Goal: Task Accomplishment & Management: Manage account settings

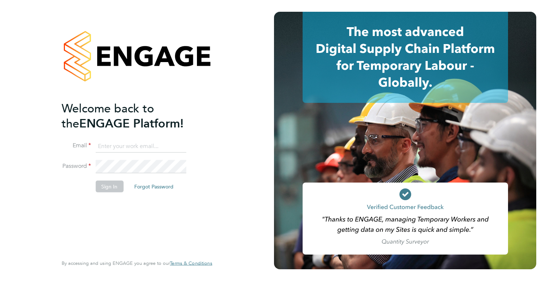
type input "holly@tribuildsolutions.com"
click at [98, 182] on button "Sign In" at bounding box center [109, 186] width 28 height 12
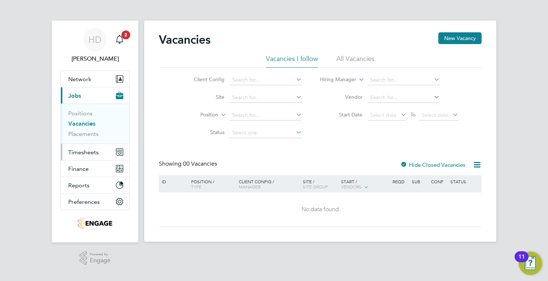
click at [74, 153] on span "Timesheets" at bounding box center [83, 152] width 30 height 7
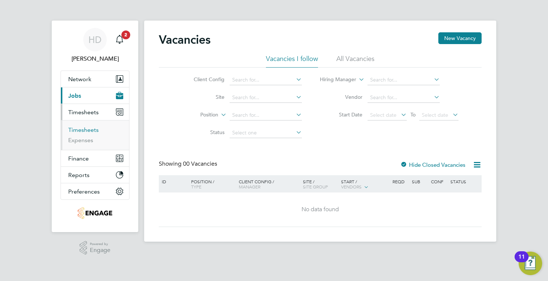
click at [76, 131] on link "Timesheets" at bounding box center [83, 129] width 30 height 7
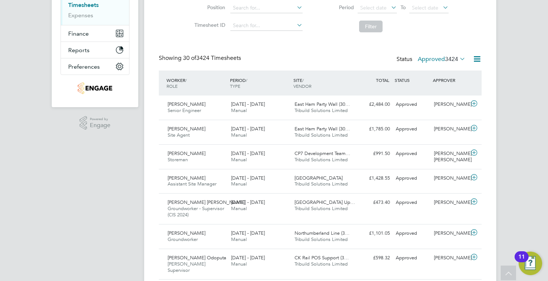
click at [447, 61] on span "3424" at bounding box center [451, 58] width 13 height 7
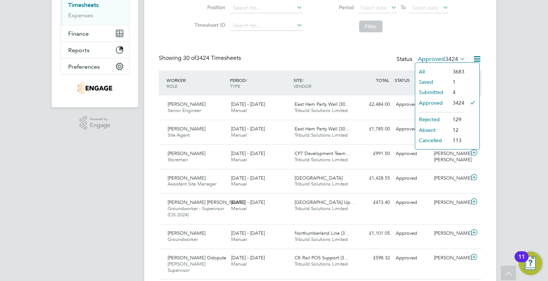
click at [435, 91] on li "Submitted" at bounding box center [433, 92] width 34 height 10
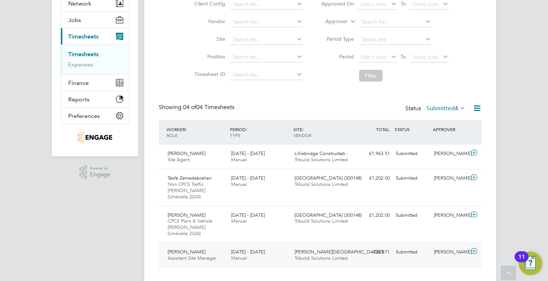
click at [401, 247] on div "[PERSON_NAME] Assistant Site Manager [DATE] - [DATE] [DATE] - [DATE] Manual [PE…" at bounding box center [320, 255] width 323 height 25
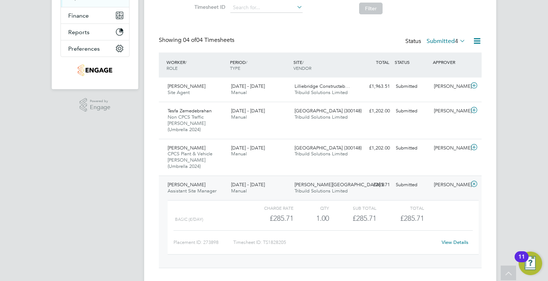
click at [459, 239] on link "View Details" at bounding box center [455, 242] width 27 height 6
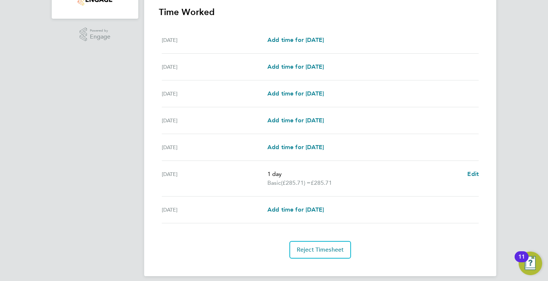
scroll to position [37, 0]
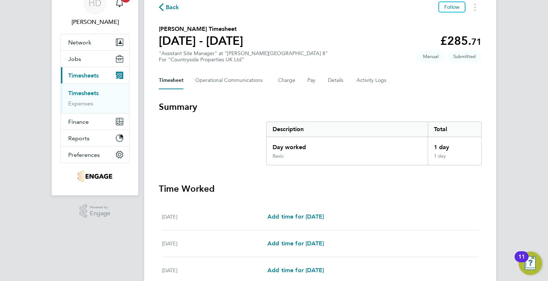
click at [382, 67] on div "Back Follow [PERSON_NAME] Timesheet [DATE] - [DATE] £285. 71 "Assistant Site Ma…" at bounding box center [320, 218] width 352 height 469
click at [380, 77] on Logs-tab "Activity Logs" at bounding box center [372, 81] width 31 height 18
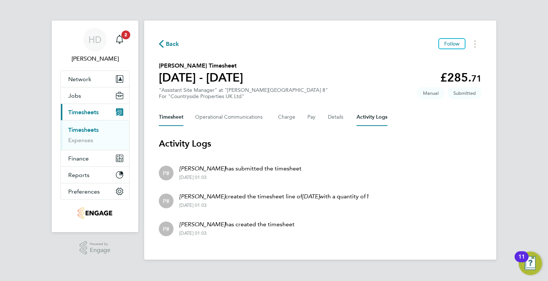
click at [181, 117] on button "Timesheet" at bounding box center [171, 117] width 25 height 18
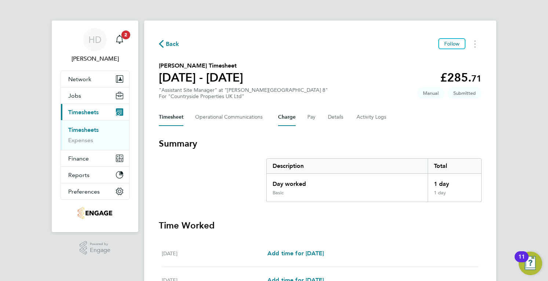
click at [280, 115] on button "Charge" at bounding box center [287, 117] width 18 height 18
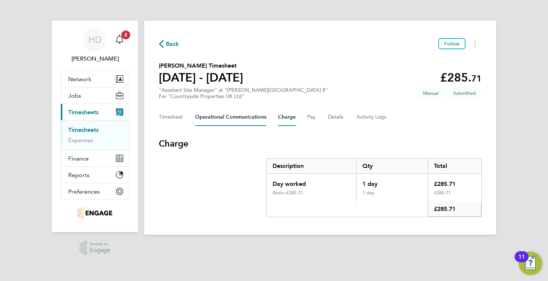
click at [246, 119] on Communications-tab "Operational Communications" at bounding box center [230, 117] width 71 height 18
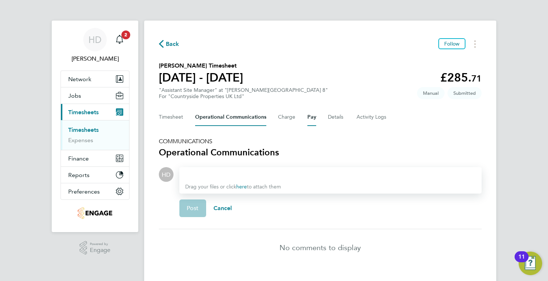
click at [308, 119] on button "Pay" at bounding box center [312, 117] width 9 height 18
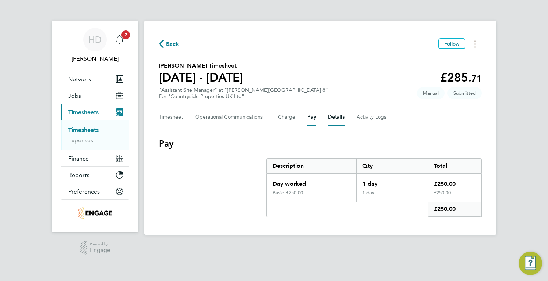
click at [334, 119] on button "Details" at bounding box center [336, 117] width 17 height 18
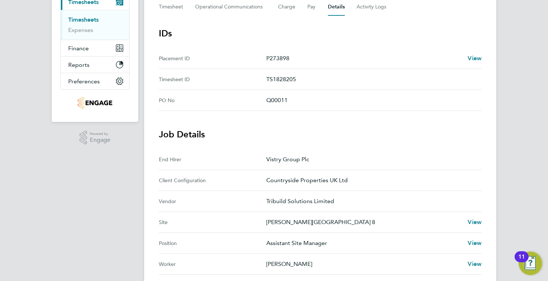
scroll to position [184, 0]
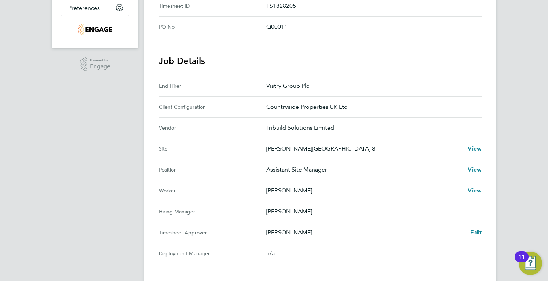
click at [470, 226] on Approver "Timesheet Approver [PERSON_NAME] Edit" at bounding box center [320, 232] width 323 height 21
click at [472, 233] on span "Edit" at bounding box center [476, 232] width 11 height 7
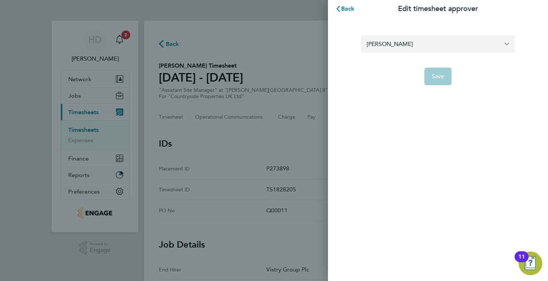
click at [419, 48] on input "[PERSON_NAME]" at bounding box center [438, 43] width 154 height 17
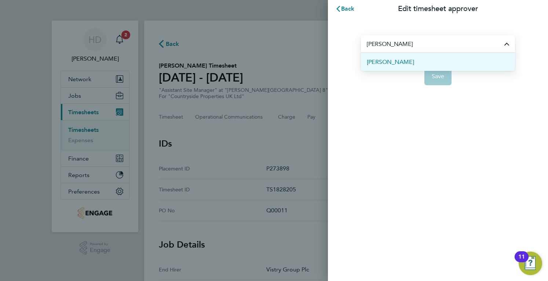
click at [429, 60] on li "[PERSON_NAME]" at bounding box center [438, 62] width 154 height 18
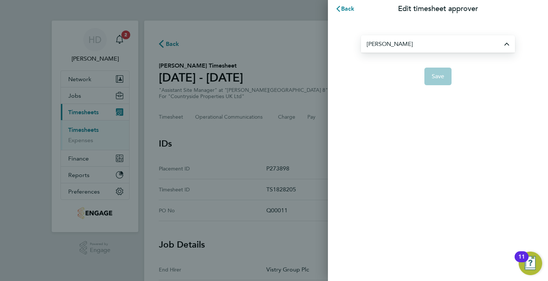
type input "[PERSON_NAME]"
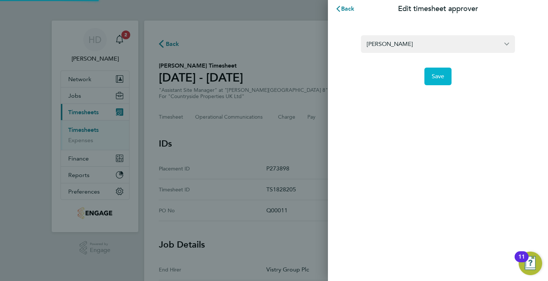
click at [446, 70] on button "Save" at bounding box center [439, 77] width 28 height 18
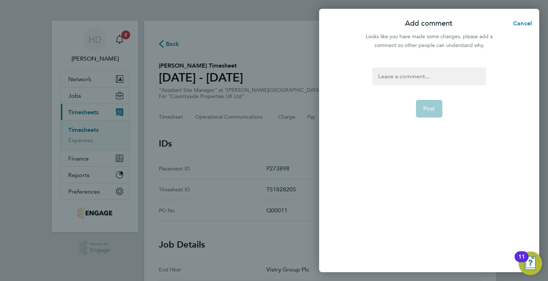
click at [407, 75] on div at bounding box center [429, 77] width 113 height 18
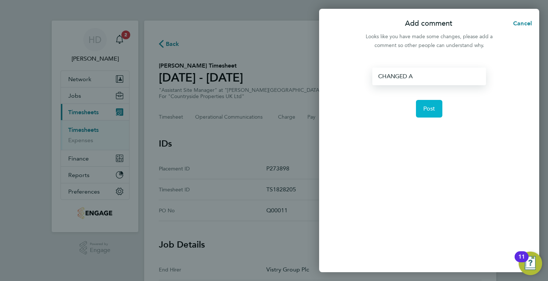
click at [426, 111] on span "Post" at bounding box center [430, 108] width 12 height 7
